Goal: Navigation & Orientation: Understand site structure

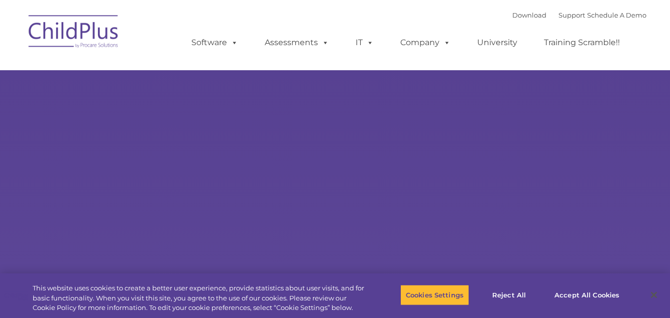
type input ""
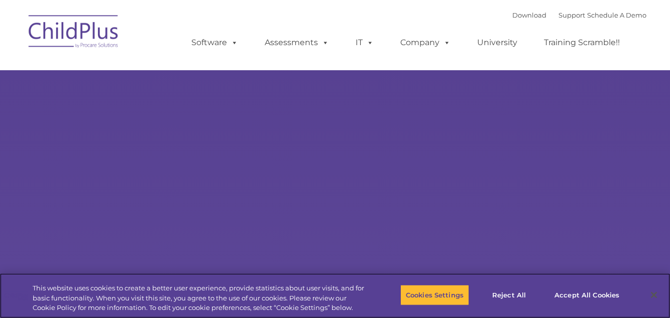
select select "MEDIUM"
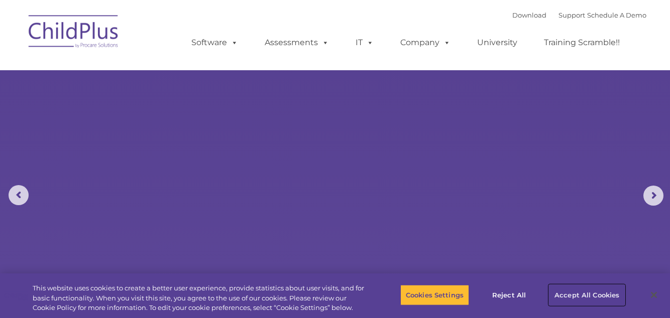
click at [590, 298] on button "Accept All Cookies" at bounding box center [587, 295] width 76 height 21
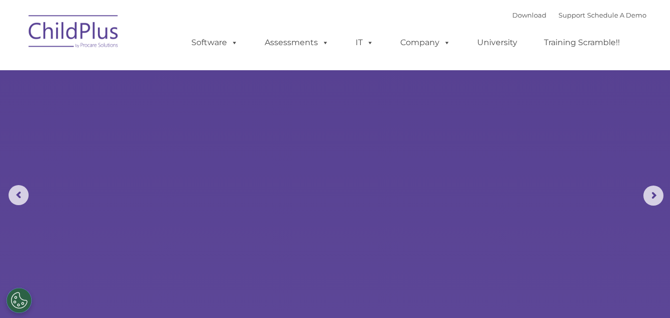
click at [655, 199] on rs-arrow at bounding box center [653, 196] width 20 height 20
click at [655, 201] on rs-arrow at bounding box center [653, 196] width 20 height 20
type input ""
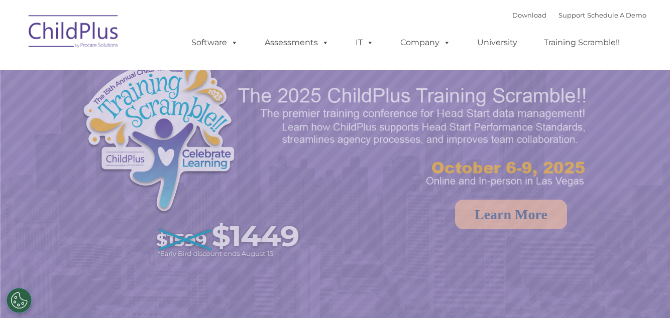
select select "MEDIUM"
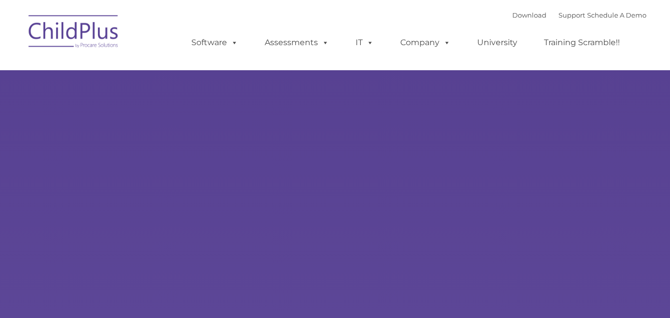
type input ""
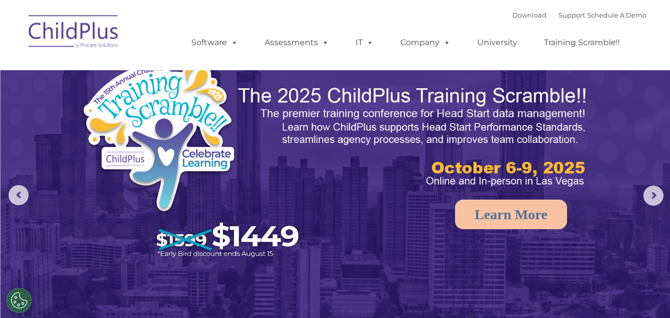
select select "MEDIUM"
click at [655, 199] on rs-arrow at bounding box center [653, 196] width 20 height 20
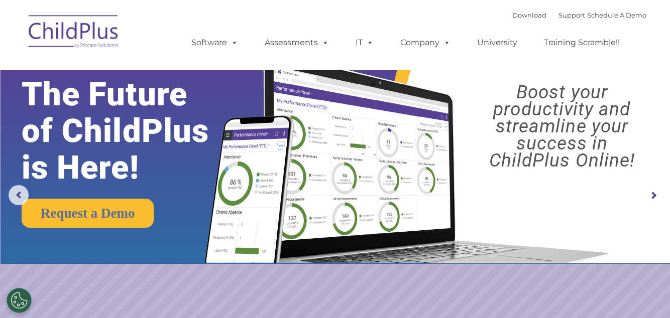
click at [657, 197] on rs-arrow at bounding box center [653, 196] width 20 height 20
click at [652, 197] on rs-arrow at bounding box center [653, 196] width 20 height 20
click at [651, 196] on rs-arrow at bounding box center [653, 196] width 20 height 20
click at [652, 198] on rs-arrow at bounding box center [653, 196] width 20 height 20
click at [654, 197] on rs-arrow at bounding box center [653, 196] width 20 height 20
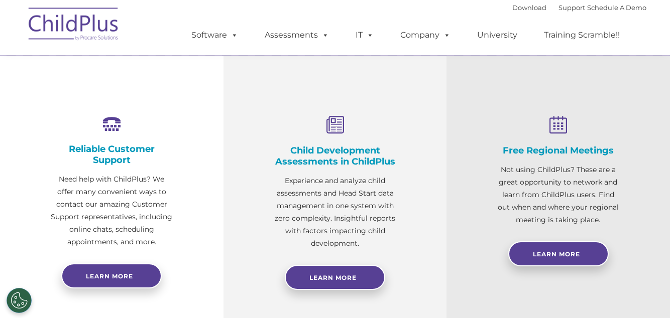
scroll to position [306, 0]
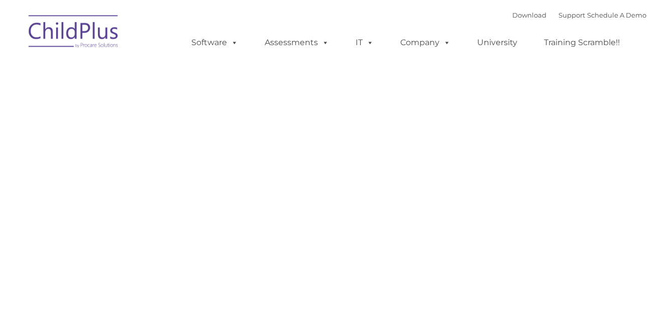
type input ""
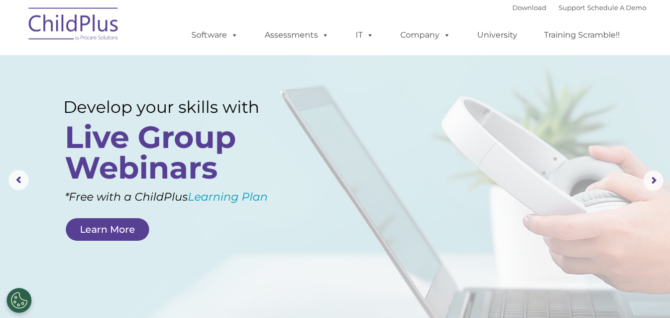
click at [234, 40] on span at bounding box center [232, 35] width 11 height 10
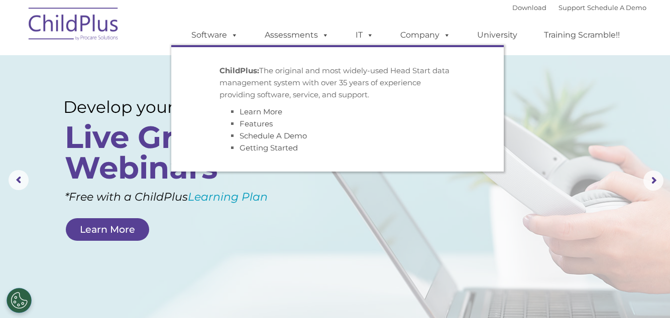
click at [321, 40] on span at bounding box center [323, 35] width 11 height 10
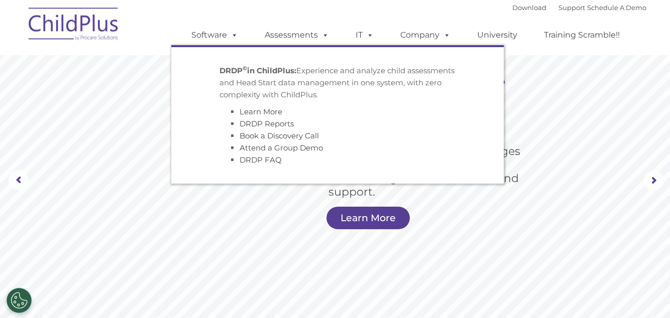
click at [368, 39] on span at bounding box center [367, 35] width 11 height 10
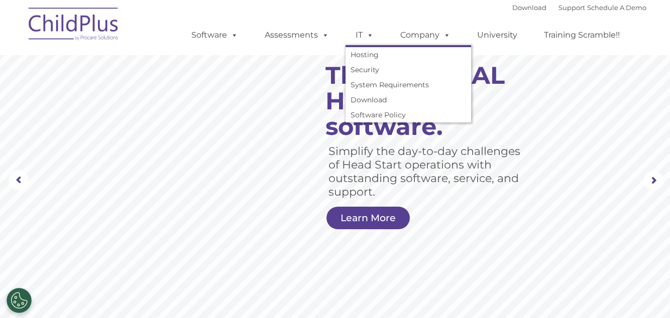
click at [440, 37] on span at bounding box center [444, 35] width 11 height 10
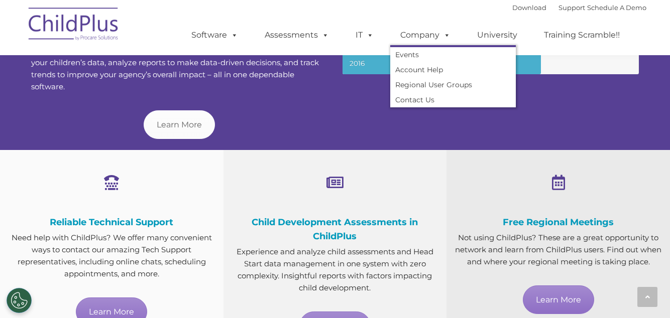
scroll to position [437, 0]
